Goal: Information Seeking & Learning: Learn about a topic

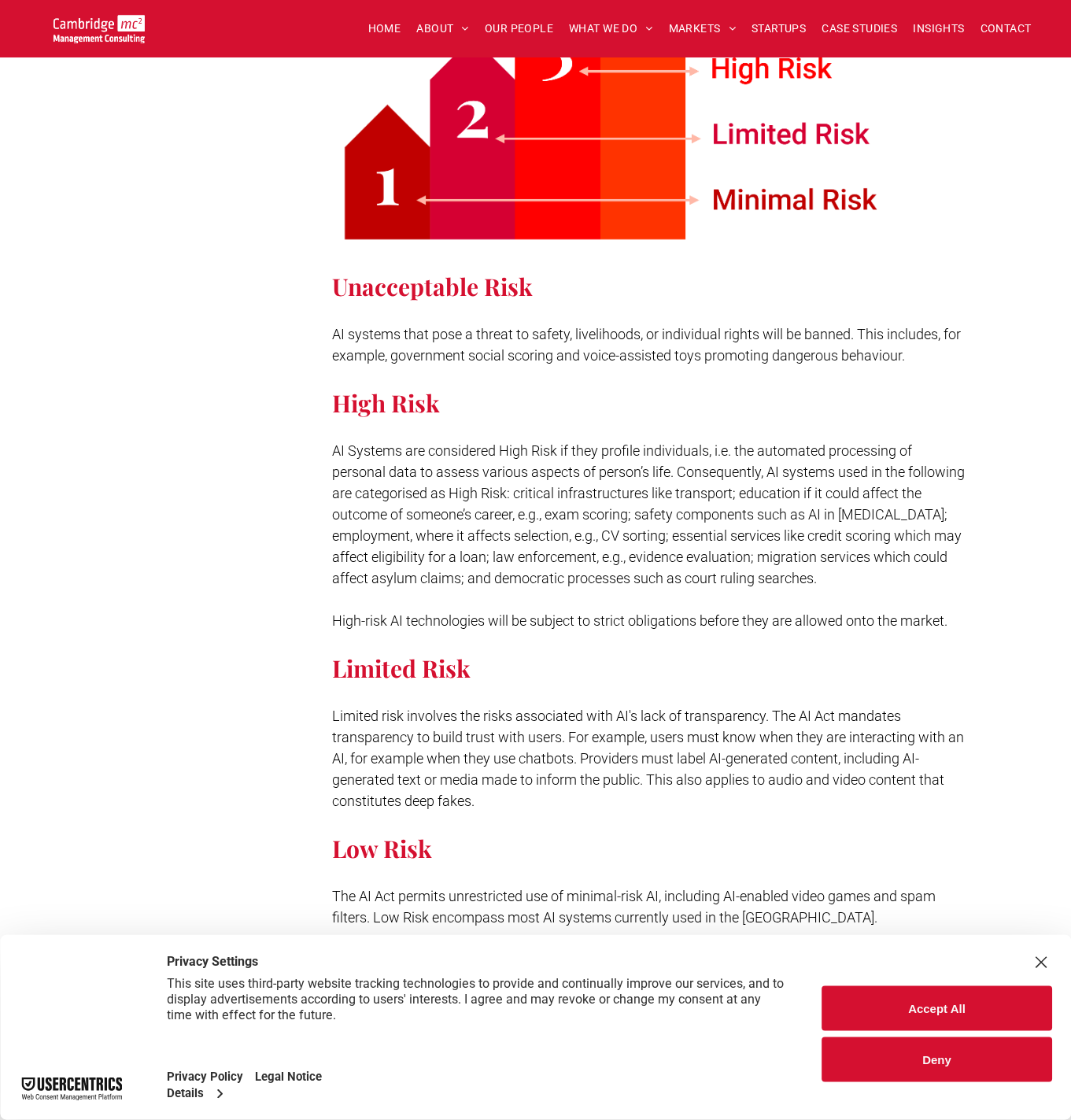
scroll to position [708, 0]
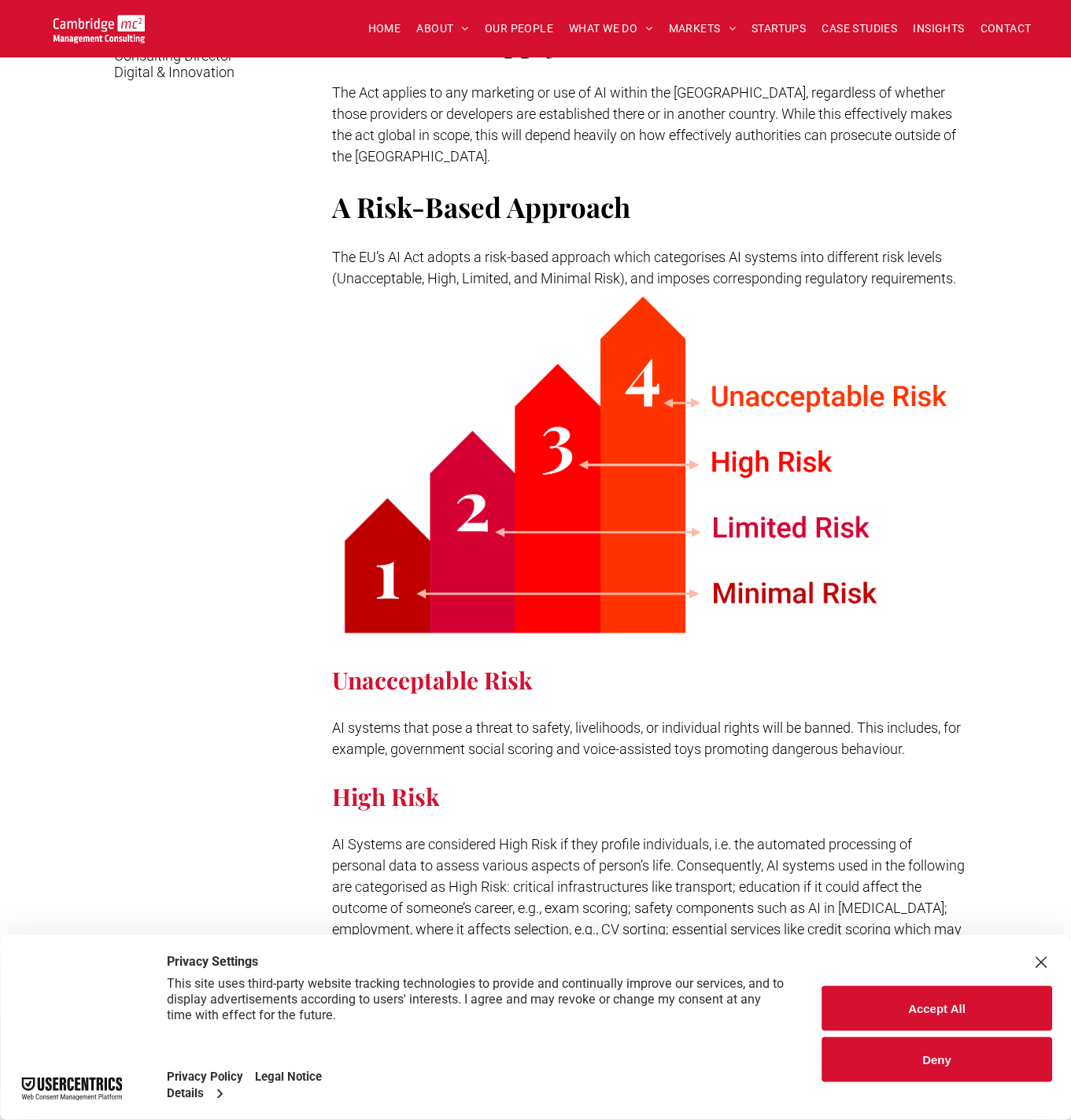
click at [913, 1002] on button "Accept All" at bounding box center [937, 1009] width 230 height 45
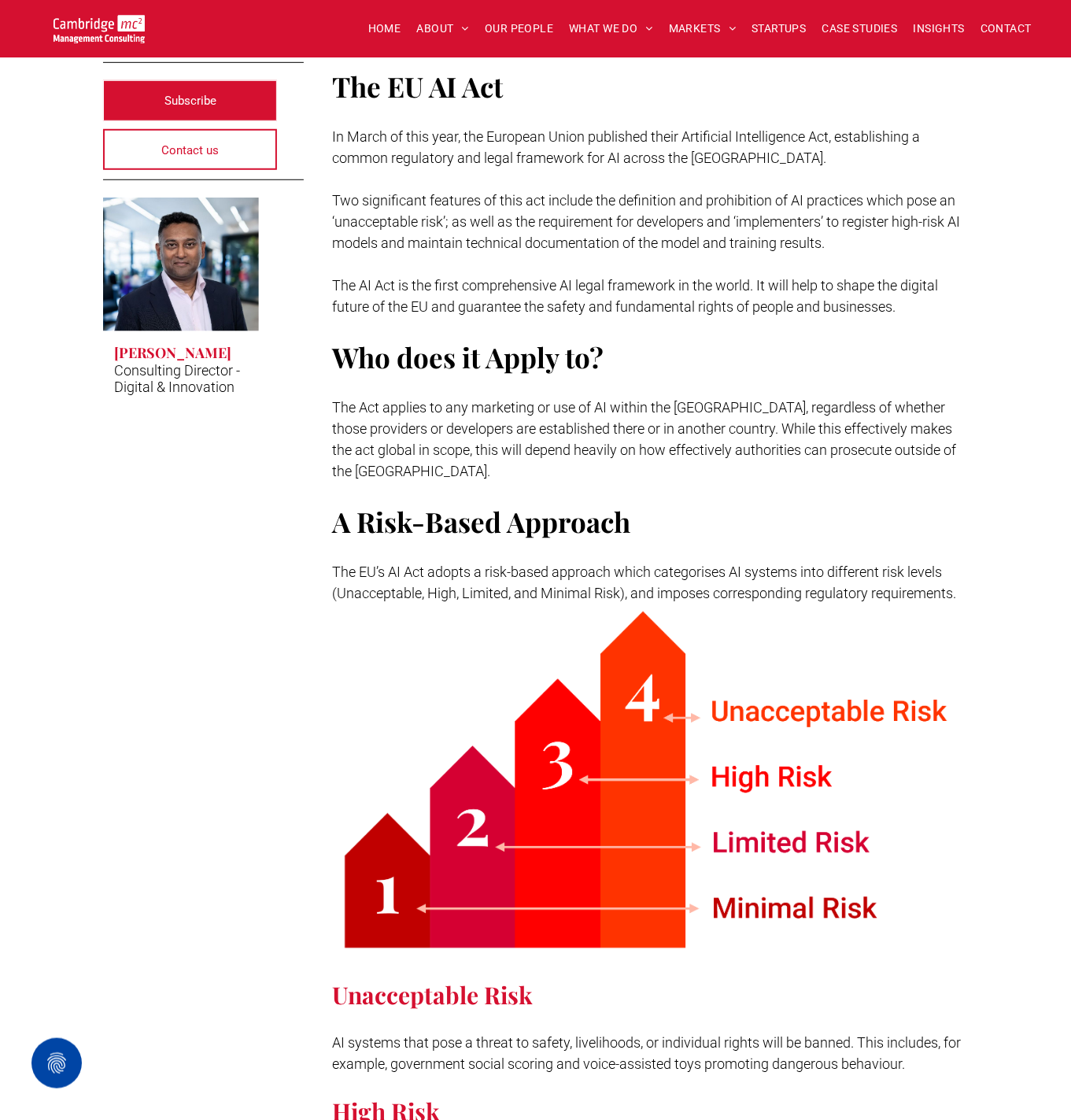
scroll to position [315, 0]
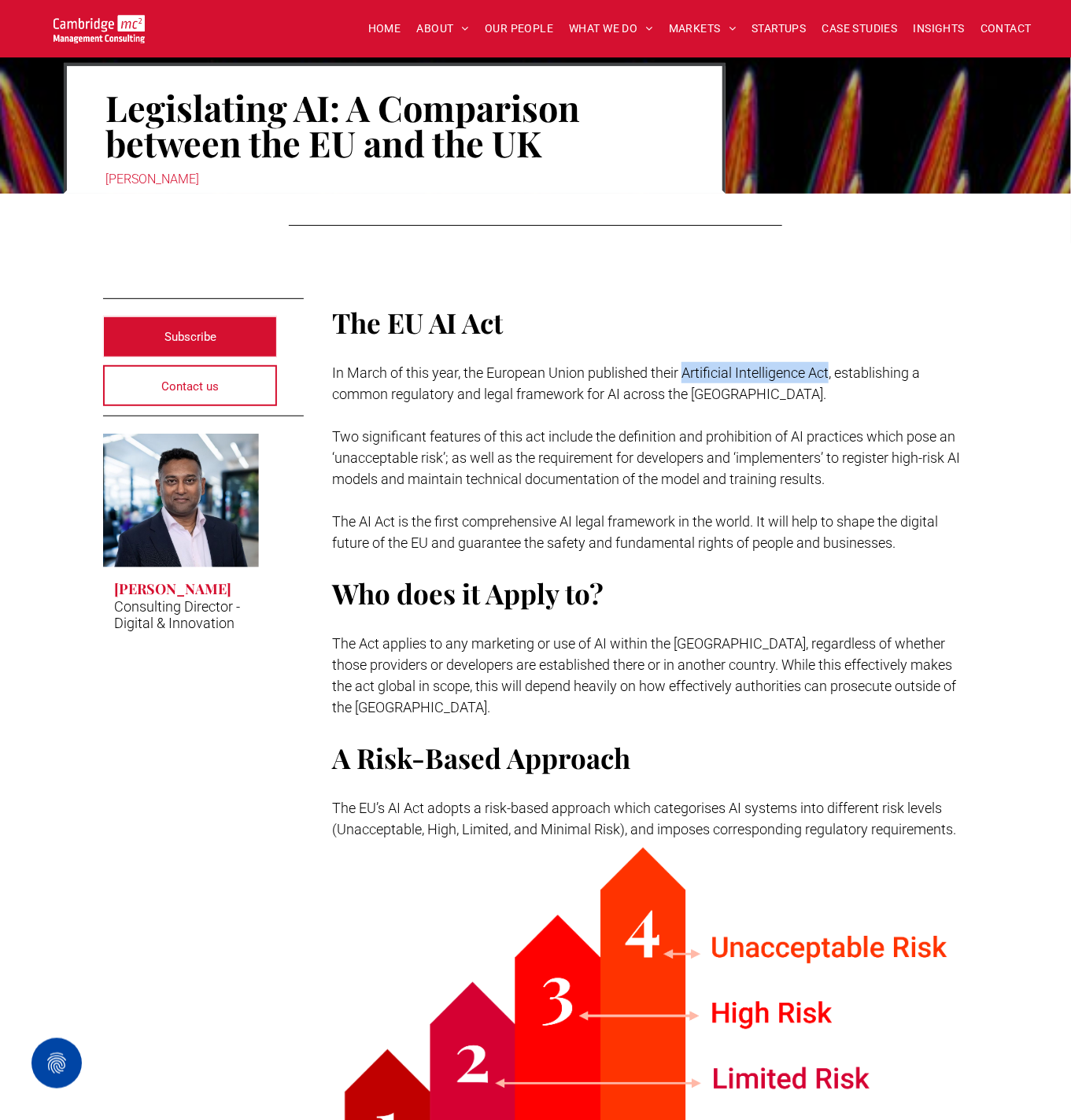
drag, startPoint x: 685, startPoint y: 372, endPoint x: 831, endPoint y: 379, distance: 146.2
click at [831, 379] on span "In March of this year, the European Union published their Artificial Intelligen…" at bounding box center [626, 383] width 588 height 38
copy span "Artificial Intelligence Act"
